Goal: Use online tool/utility: Utilize a website feature to perform a specific function

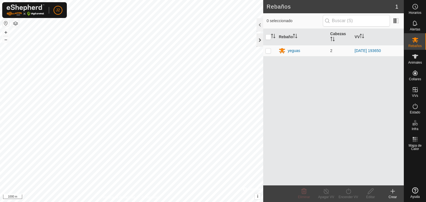
click at [258, 39] on div at bounding box center [260, 40] width 7 height 13
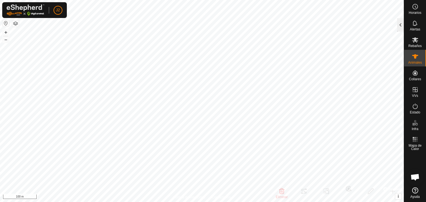
click at [398, 29] on div at bounding box center [400, 24] width 7 height 13
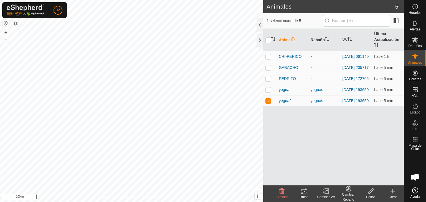
click at [307, 193] on icon at bounding box center [304, 191] width 7 height 7
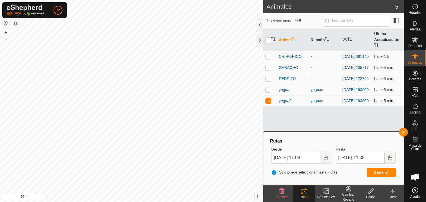
click at [267, 103] on p-checkbox at bounding box center [268, 101] width 6 height 4
checkbox input "false"
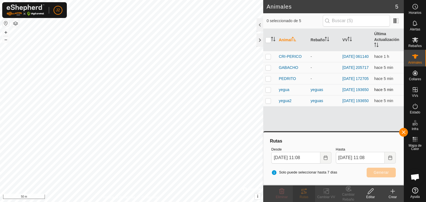
click at [267, 92] on p-checkbox at bounding box center [268, 90] width 6 height 4
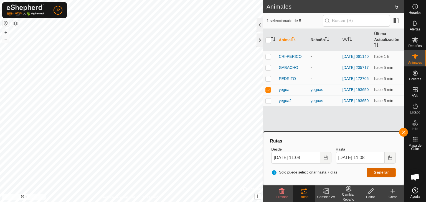
click at [384, 172] on span "Generar" at bounding box center [381, 173] width 15 height 4
click at [406, 132] on button "button" at bounding box center [403, 132] width 9 height 9
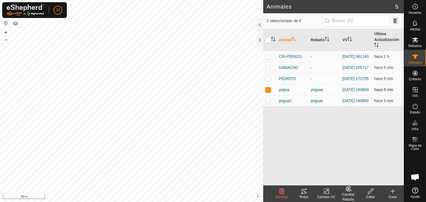
click at [268, 92] on p-checkbox at bounding box center [268, 90] width 6 height 4
checkbox input "false"
click at [258, 41] on div at bounding box center [260, 40] width 7 height 13
